Goal: Task Accomplishment & Management: Use online tool/utility

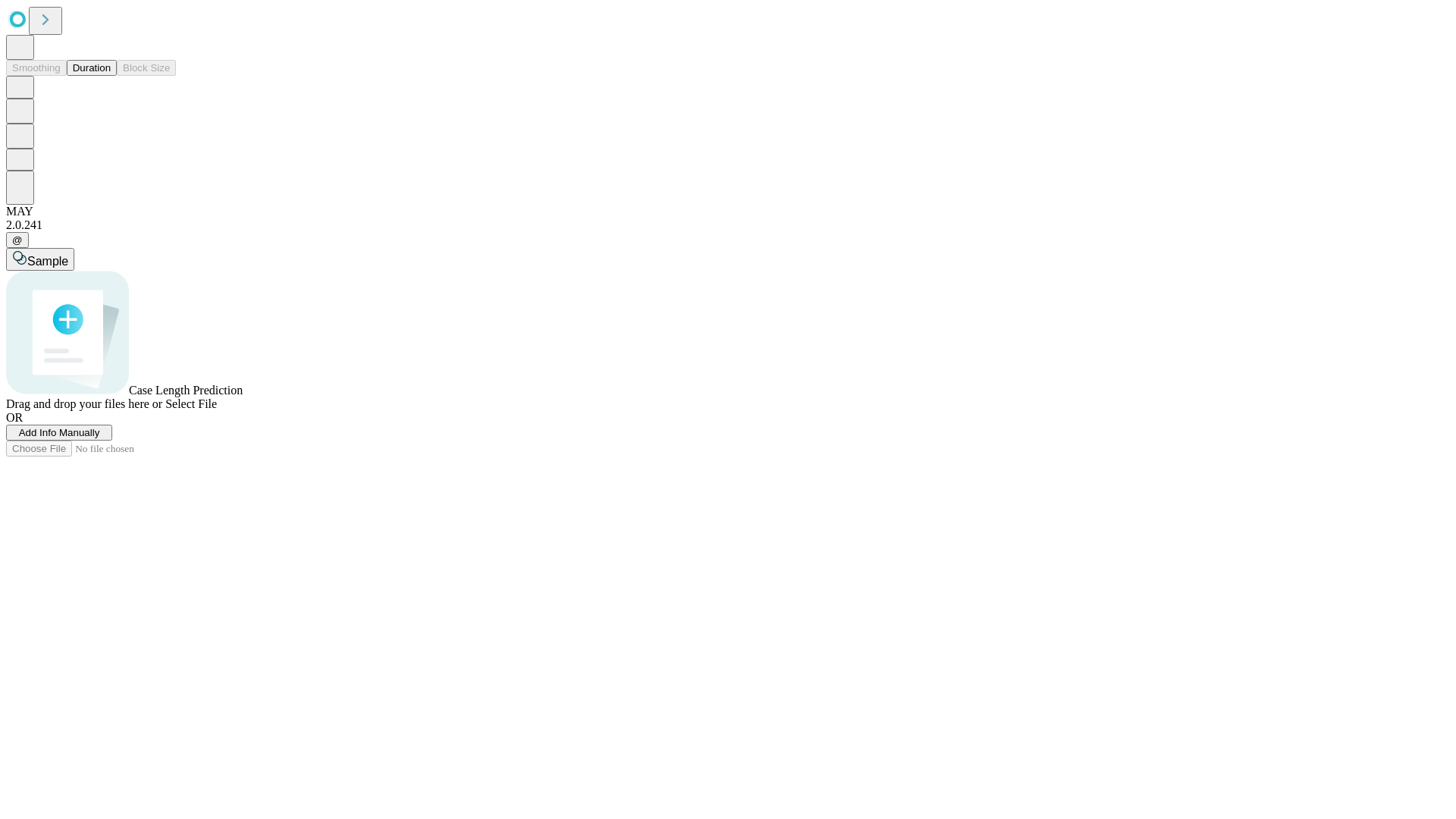
click at [111, 76] on button "Duration" at bounding box center [91, 68] width 50 height 16
click at [100, 439] on span "Add Info Manually" at bounding box center [59, 432] width 81 height 11
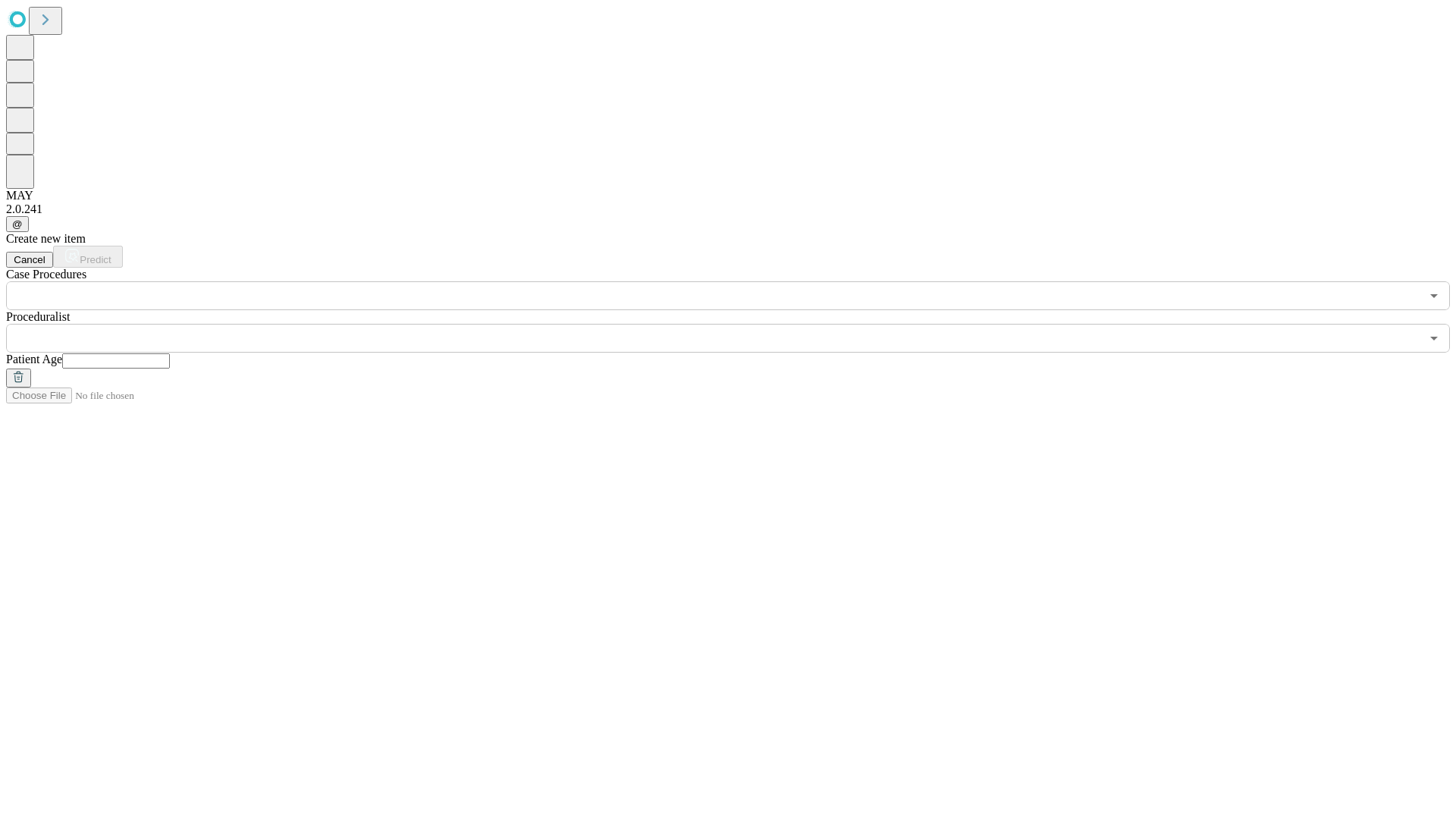
click at [170, 354] on input "text" at bounding box center [116, 361] width 108 height 15
type input "**"
click at [739, 324] on input "text" at bounding box center [712, 338] width 1414 height 29
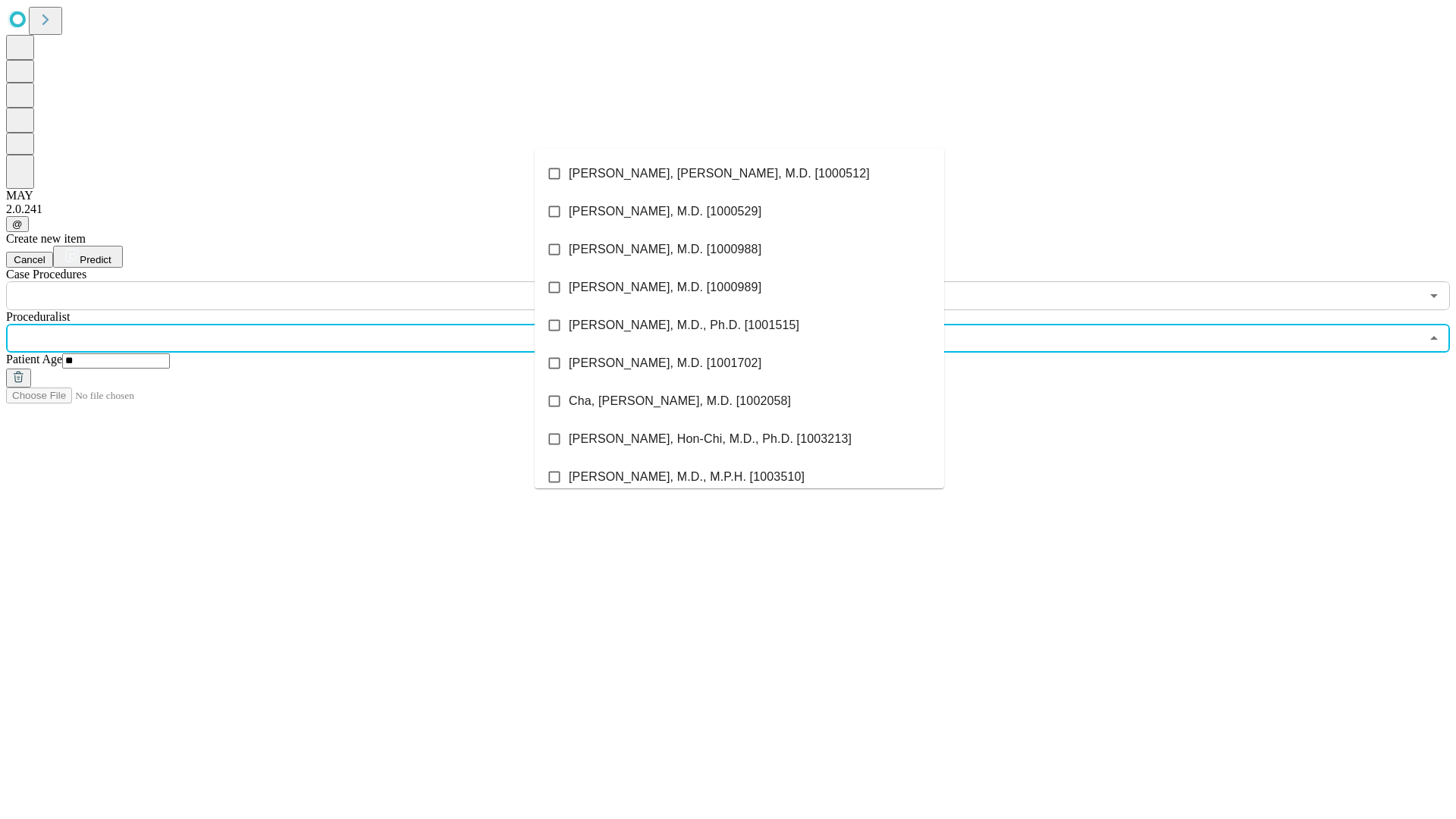
click at [739, 174] on li "[PERSON_NAME], [PERSON_NAME], M.D. [1000512]" at bounding box center [740, 173] width 410 height 38
click at [319, 282] on input "text" at bounding box center [712, 296] width 1414 height 29
